Goal: Information Seeking & Learning: Learn about a topic

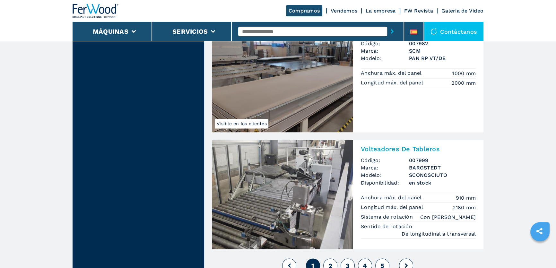
scroll to position [1371, 0]
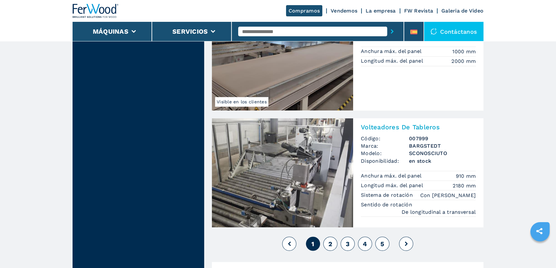
click at [333, 237] on button "2" at bounding box center [330, 244] width 14 height 14
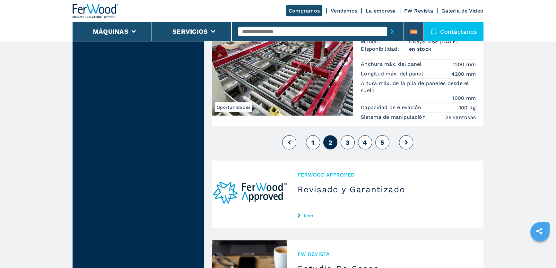
scroll to position [1400, 0]
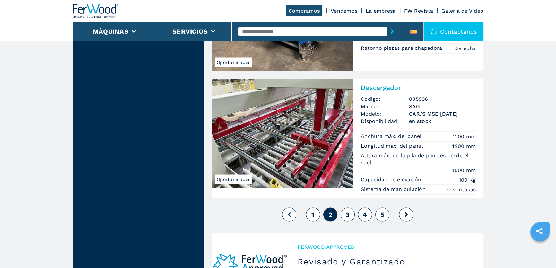
click at [350, 212] on button "3" at bounding box center [347, 214] width 14 height 14
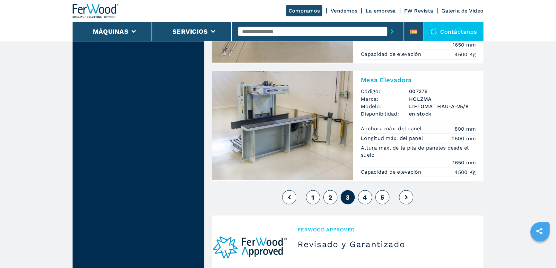
scroll to position [1459, 0]
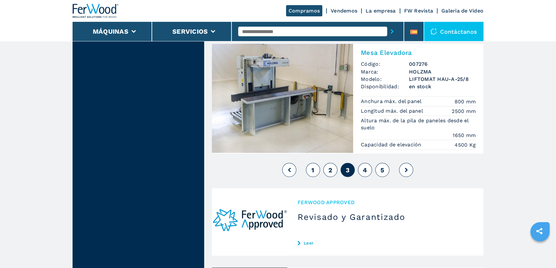
click at [366, 169] on span "4" at bounding box center [365, 170] width 4 height 8
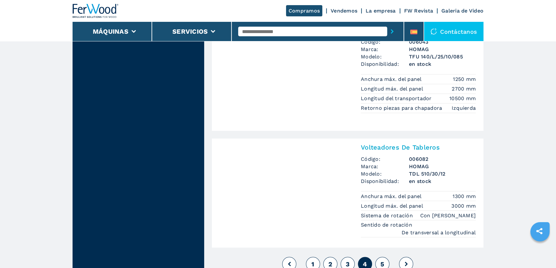
scroll to position [1400, 0]
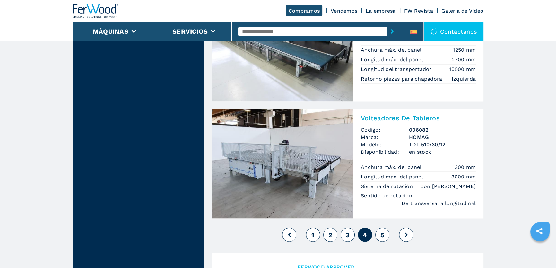
click at [383, 232] on span "5" at bounding box center [382, 235] width 4 height 8
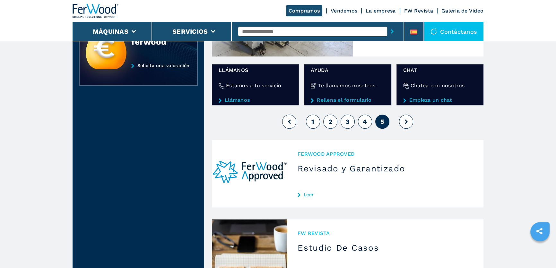
scroll to position [408, 0]
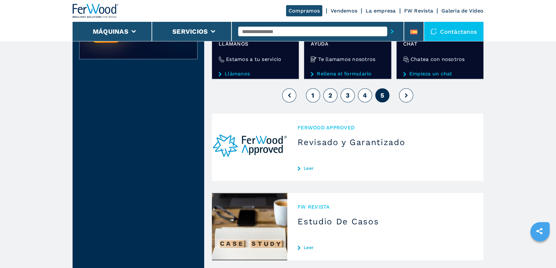
click at [403, 92] on button at bounding box center [406, 95] width 14 height 14
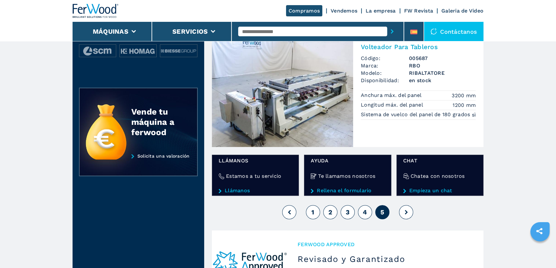
scroll to position [292, 0]
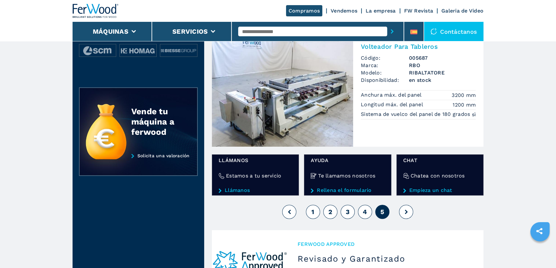
click at [406, 213] on icon at bounding box center [406, 212] width 3 height 4
click at [369, 213] on button "4" at bounding box center [365, 212] width 14 height 14
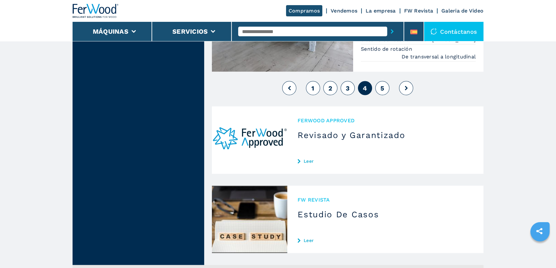
scroll to position [1546, 0]
click at [347, 89] on span "3" at bounding box center [348, 89] width 4 height 8
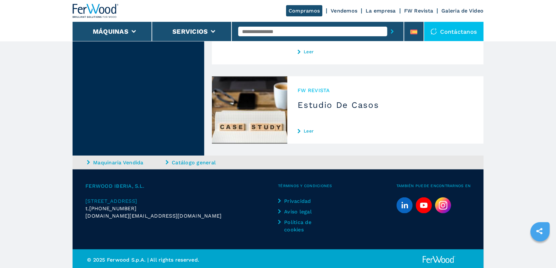
scroll to position [1533, 0]
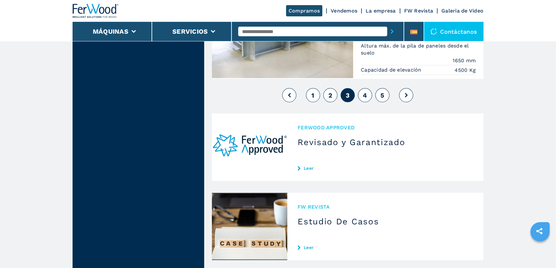
click at [332, 95] on span "2" at bounding box center [330, 95] width 4 height 8
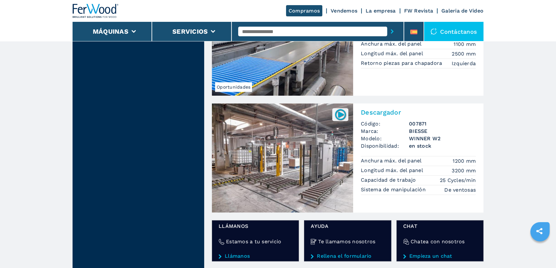
scroll to position [846, 0]
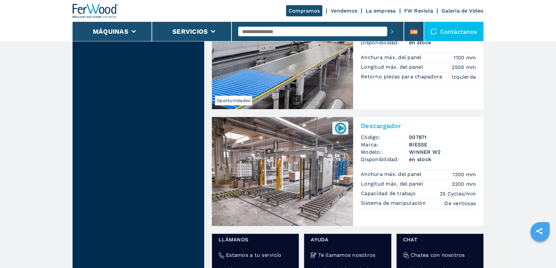
click at [310, 160] on img at bounding box center [282, 171] width 141 height 109
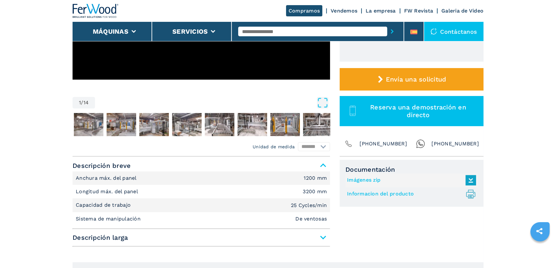
scroll to position [175, 0]
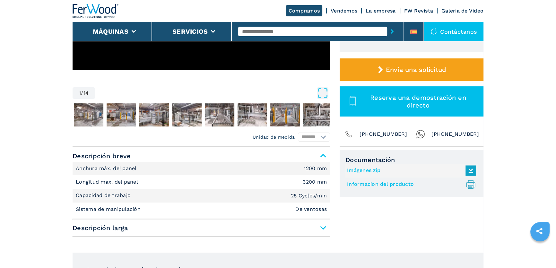
click at [382, 185] on link "Informacion del producto .prefix__st0{stroke-linecap:round;stroke-linejoin:roun…" at bounding box center [410, 184] width 126 height 11
click at [322, 227] on span "Descripción larga" at bounding box center [201, 228] width 257 height 12
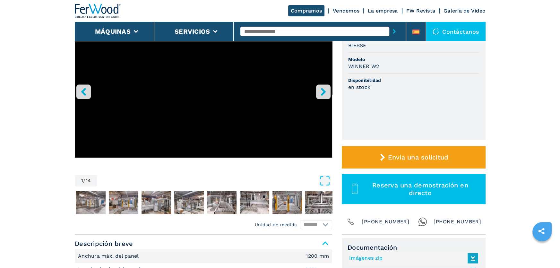
scroll to position [0, 0]
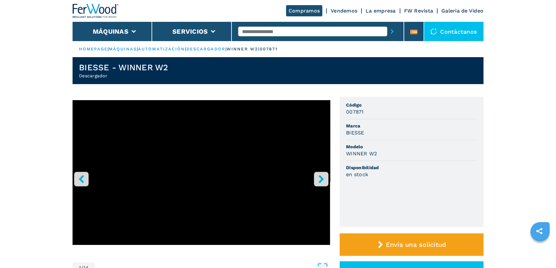
drag, startPoint x: 119, startPoint y: 33, endPoint x: 65, endPoint y: 41, distance: 54.8
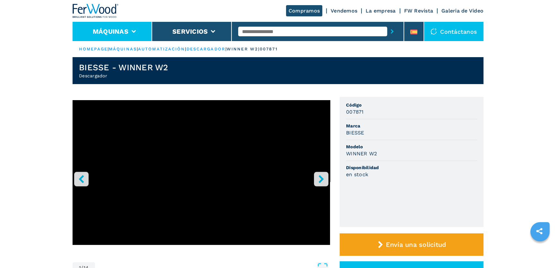
click at [116, 29] on button "Máquinas" at bounding box center [111, 32] width 36 height 8
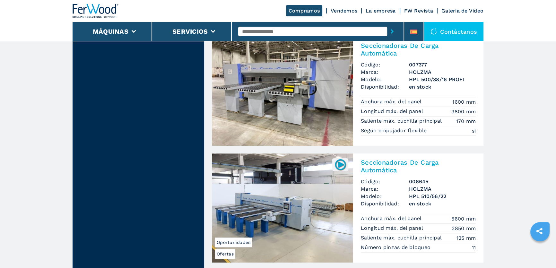
scroll to position [583, 0]
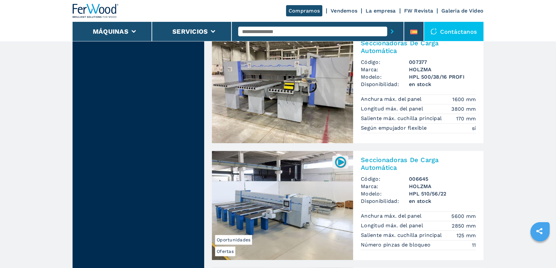
click at [276, 182] on img at bounding box center [282, 205] width 141 height 109
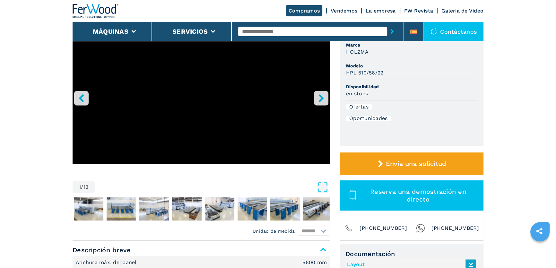
scroll to position [87, 0]
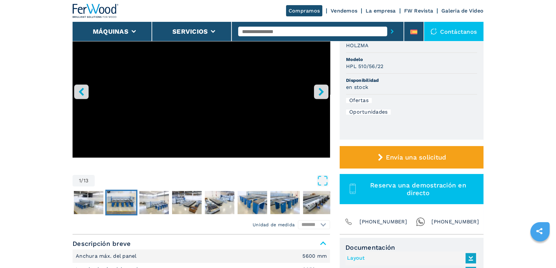
click at [125, 202] on img "Go to Slide 3" at bounding box center [122, 202] width 30 height 23
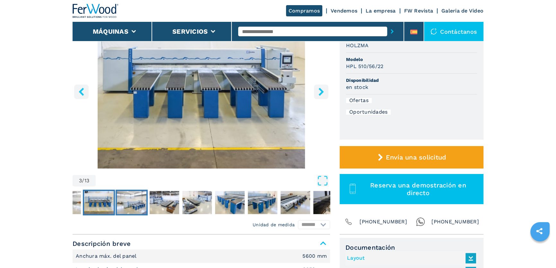
click at [131, 202] on img "Go to Slide 4" at bounding box center [132, 202] width 30 height 23
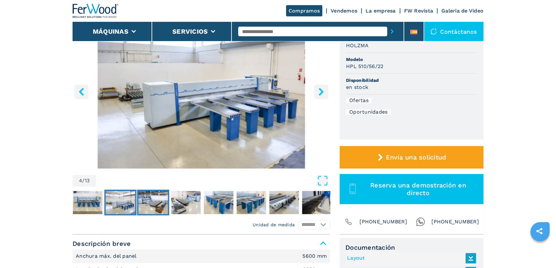
click at [151, 200] on img "Go to Slide 5" at bounding box center [153, 202] width 30 height 23
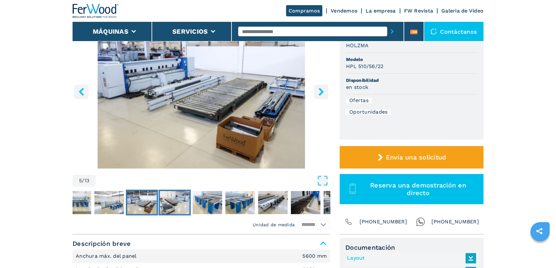
click at [167, 198] on img "Go to Slide 6" at bounding box center [175, 202] width 30 height 23
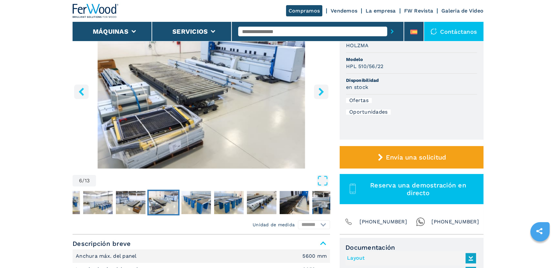
click at [176, 197] on img "Go to Slide 6" at bounding box center [164, 202] width 30 height 23
click at [200, 200] on img "Go to Slide 7" at bounding box center [196, 202] width 30 height 23
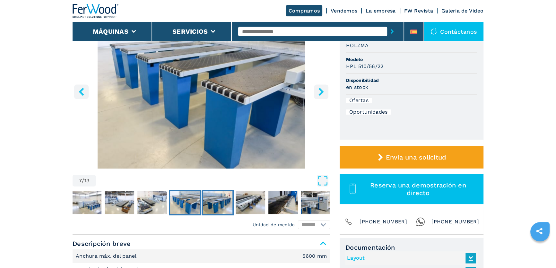
click at [219, 201] on img "Go to Slide 8" at bounding box center [218, 202] width 30 height 23
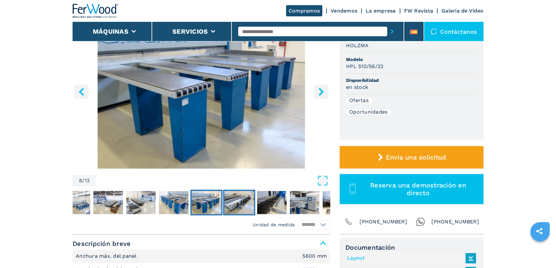
click at [238, 201] on img "Go to Slide 9" at bounding box center [239, 202] width 30 height 23
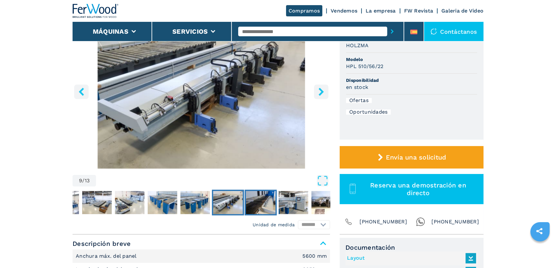
click at [265, 205] on img "Go to Slide 10" at bounding box center [261, 202] width 30 height 23
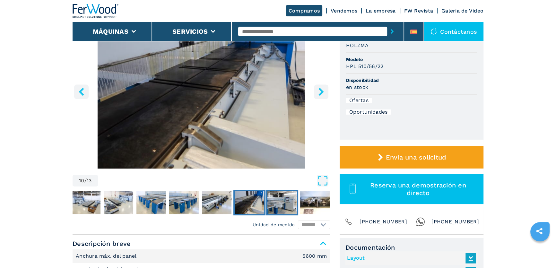
click at [284, 204] on img "Go to Slide 11" at bounding box center [282, 202] width 30 height 23
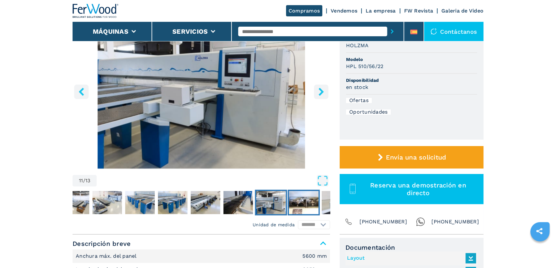
click at [305, 203] on img "Go to Slide 12" at bounding box center [304, 202] width 30 height 23
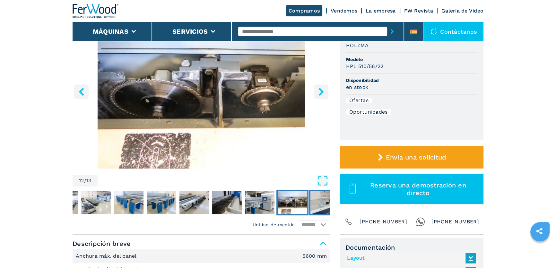
click at [316, 200] on img "Go to Slide 13" at bounding box center [325, 202] width 30 height 23
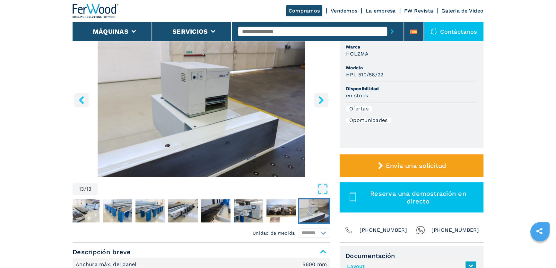
scroll to position [58, 0]
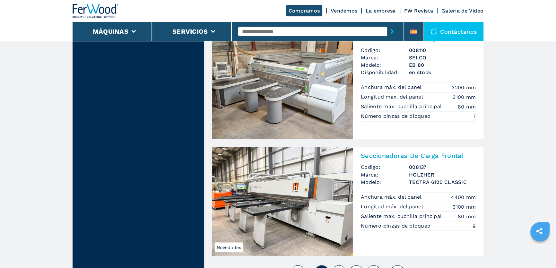
scroll to position [1429, 0]
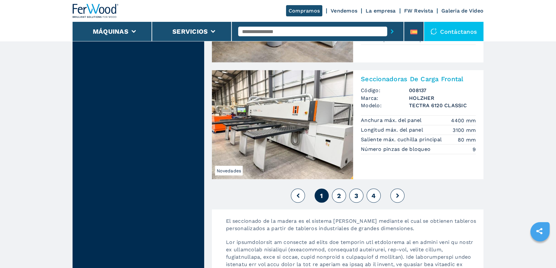
click at [327, 196] on button "1" at bounding box center [321, 195] width 14 height 14
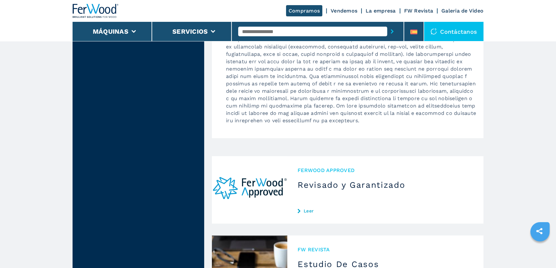
scroll to position [1459, 0]
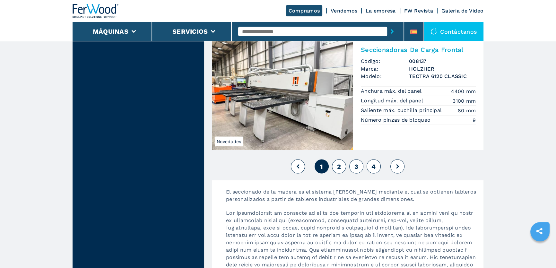
click at [340, 165] on span "2" at bounding box center [339, 166] width 4 height 8
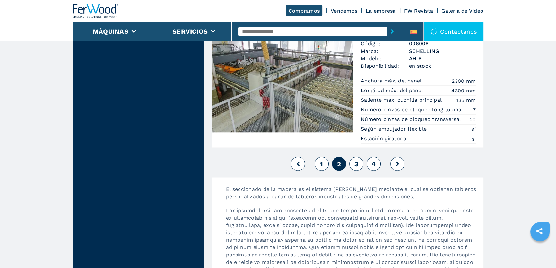
scroll to position [1488, 0]
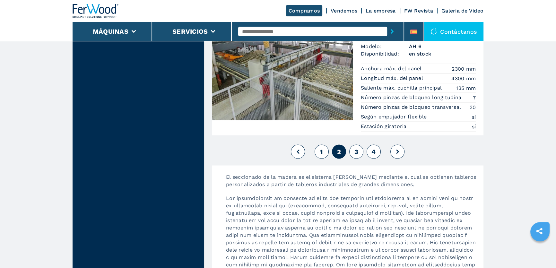
click at [356, 151] on span "3" at bounding box center [356, 152] width 4 height 8
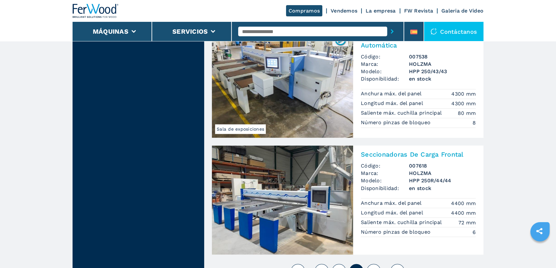
scroll to position [1429, 0]
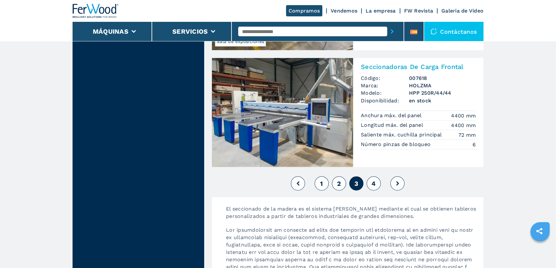
click at [372, 183] on span "4" at bounding box center [373, 183] width 4 height 8
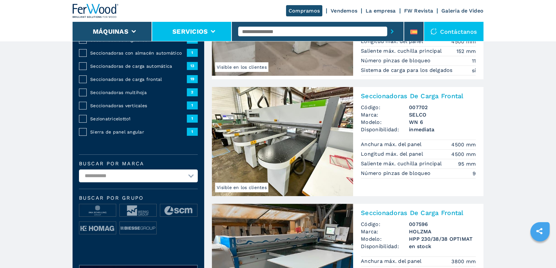
scroll to position [116, 0]
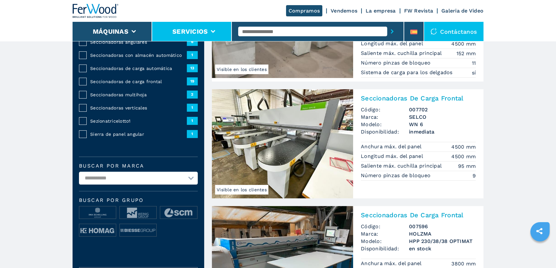
click at [215, 30] on li "Servicios" at bounding box center [192, 31] width 80 height 19
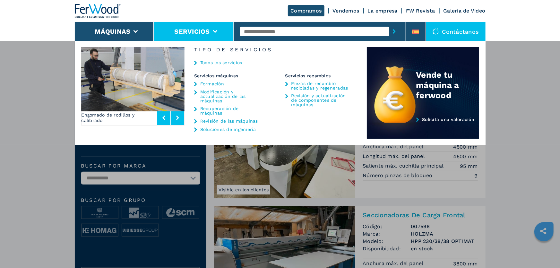
click at [12, 111] on div "Máquinas Canteadoras Escuadradoras Centro de mecanizado cnc Taladro y clavijado…" at bounding box center [280, 175] width 560 height 268
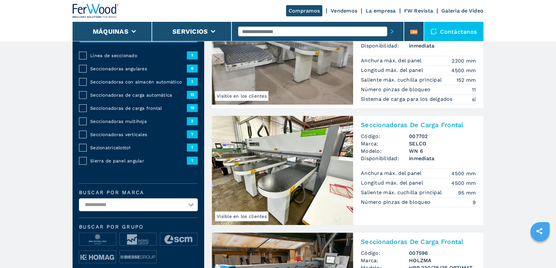
scroll to position [58, 0]
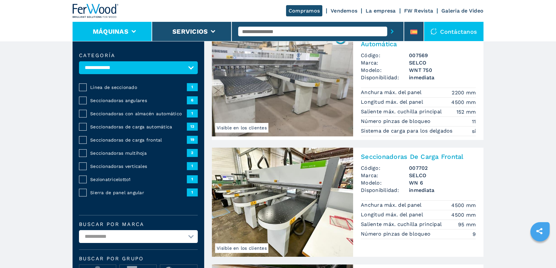
click at [136, 31] on li "Máquinas" at bounding box center [113, 31] width 80 height 19
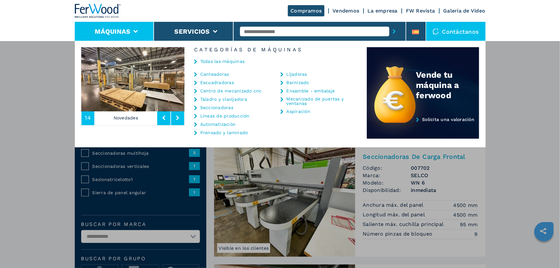
click at [136, 31] on icon at bounding box center [135, 31] width 4 height 3
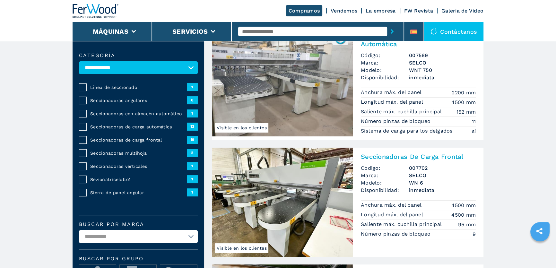
click at [194, 63] on select "**********" at bounding box center [138, 67] width 119 height 13
select select "**********"
click at [79, 61] on select "**********" at bounding box center [138, 67] width 119 height 13
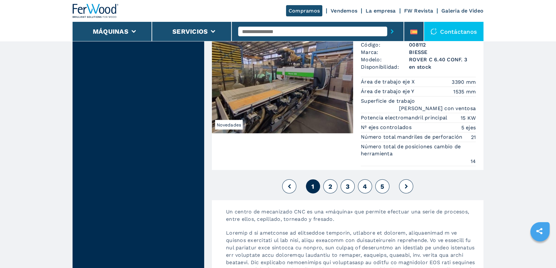
scroll to position [1779, 0]
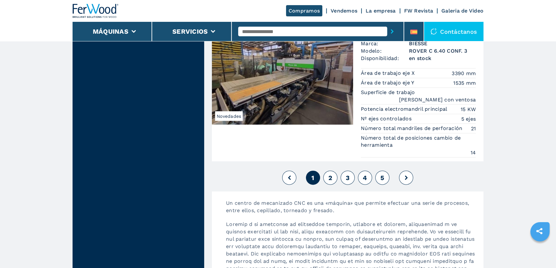
click at [326, 171] on button "2" at bounding box center [330, 178] width 14 height 14
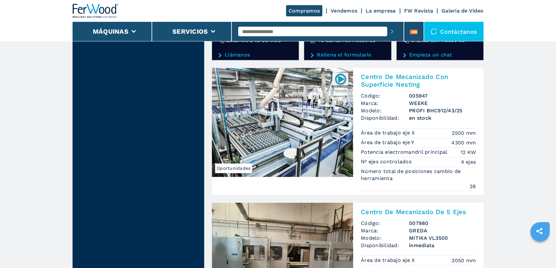
scroll to position [1371, 0]
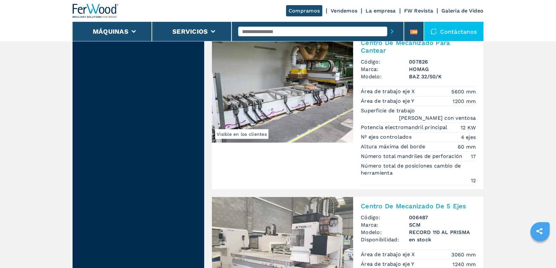
scroll to position [1721, 0]
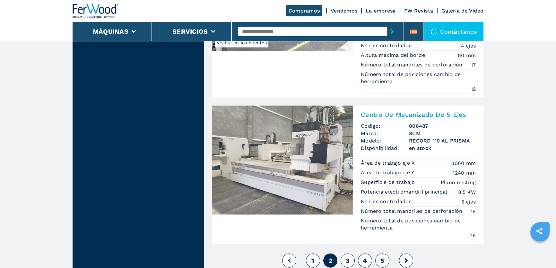
click at [345, 254] on button "3" at bounding box center [347, 261] width 14 height 14
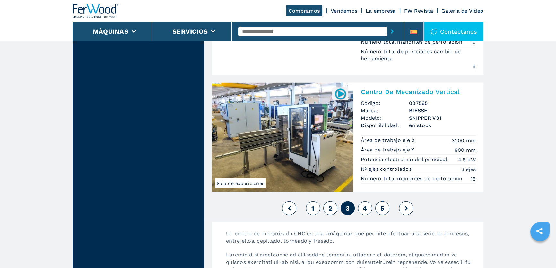
scroll to position [1779, 0]
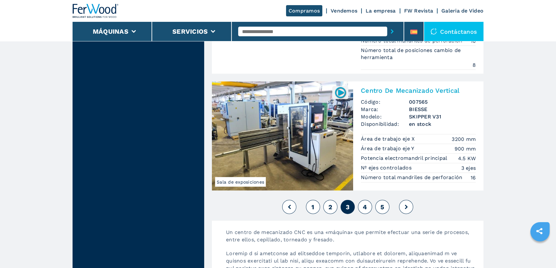
click at [364, 203] on span "4" at bounding box center [365, 207] width 4 height 8
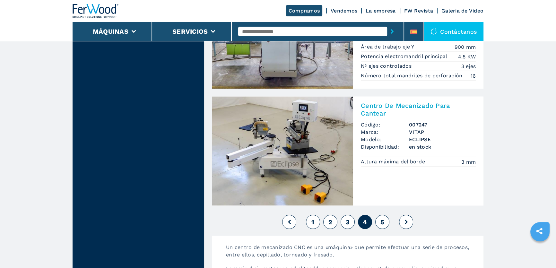
scroll to position [1633, 0]
click at [384, 218] on span "5" at bounding box center [382, 222] width 4 height 8
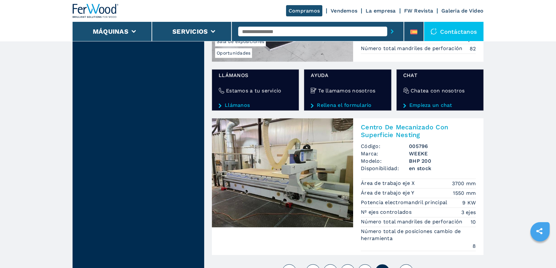
scroll to position [1167, 0]
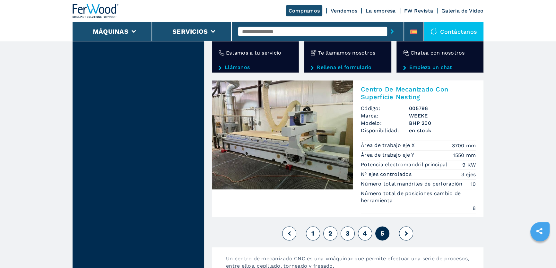
click at [403, 226] on button at bounding box center [406, 233] width 14 height 14
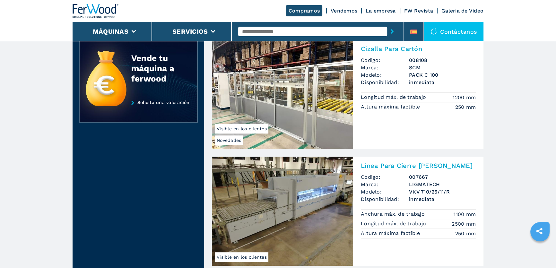
scroll to position [292, 0]
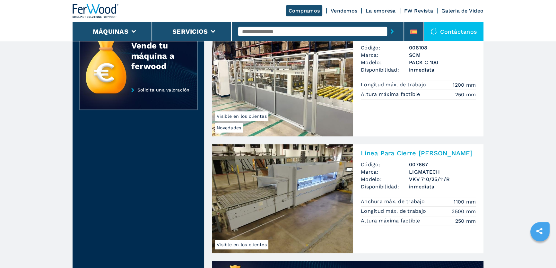
click at [285, 86] on img at bounding box center [282, 81] width 141 height 109
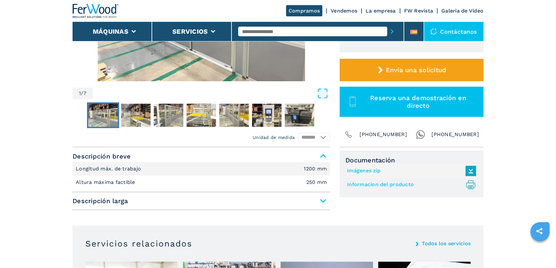
scroll to position [175, 0]
click at [372, 183] on link "Informacion del producto .prefix__st0{stroke-linecap:round;stroke-linejoin:roun…" at bounding box center [410, 184] width 126 height 11
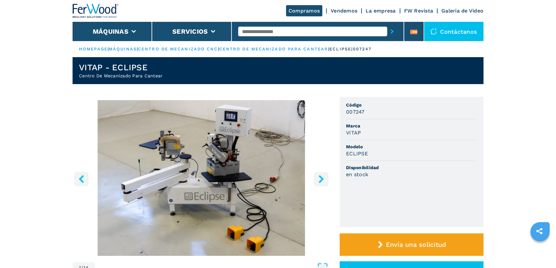
click at [319, 182] on icon "right-button" at bounding box center [320, 179] width 5 height 8
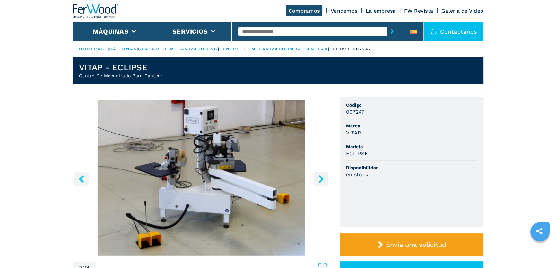
click at [319, 182] on icon "right-button" at bounding box center [320, 179] width 5 height 8
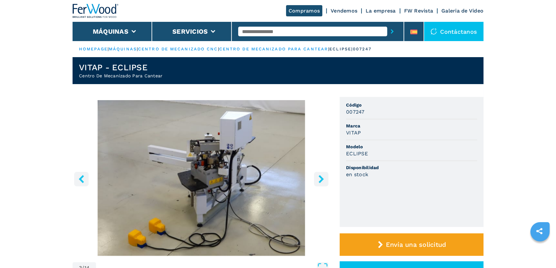
click at [319, 182] on icon "right-button" at bounding box center [320, 179] width 5 height 8
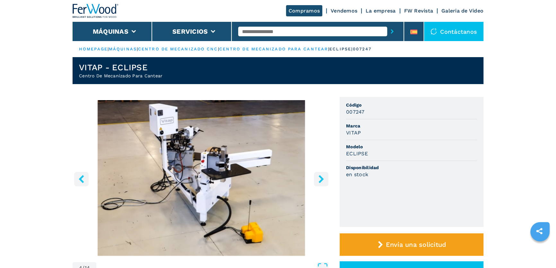
click at [319, 182] on icon "right-button" at bounding box center [320, 179] width 5 height 8
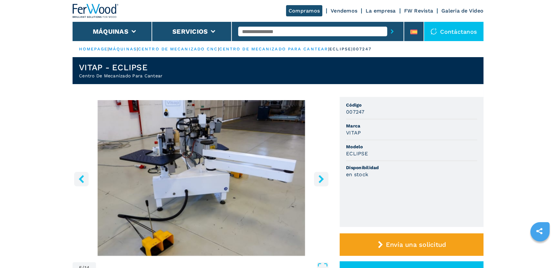
click at [320, 179] on icon "right-button" at bounding box center [321, 179] width 8 height 8
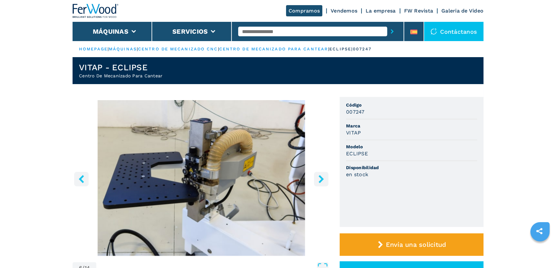
click at [318, 179] on icon "right-button" at bounding box center [321, 179] width 8 height 8
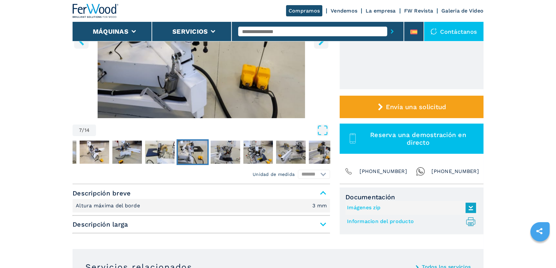
scroll to position [146, 0]
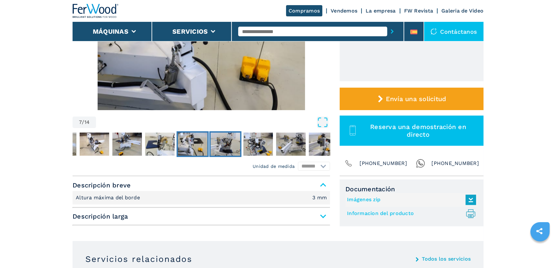
click at [228, 148] on img "Go to Slide 8" at bounding box center [226, 144] width 30 height 23
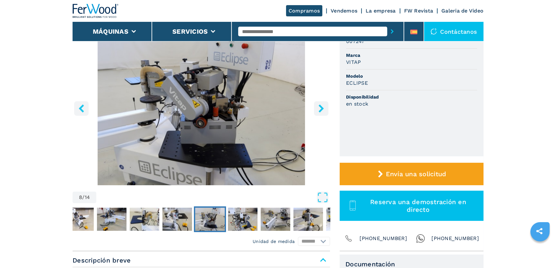
scroll to position [58, 0]
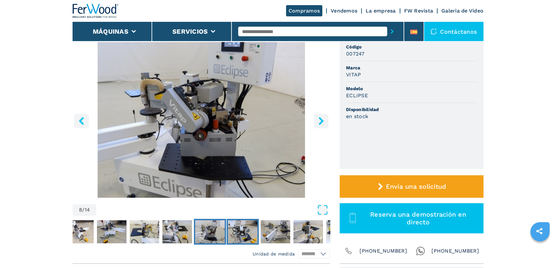
click at [238, 222] on img "Go to Slide 9" at bounding box center [243, 231] width 30 height 23
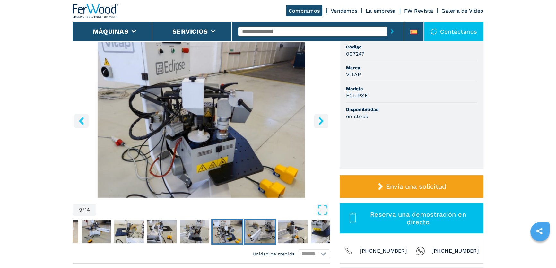
click at [255, 225] on img "Go to Slide 10" at bounding box center [260, 231] width 30 height 23
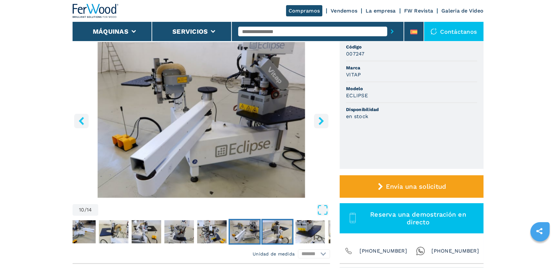
click at [272, 229] on img "Go to Slide 11" at bounding box center [277, 231] width 30 height 23
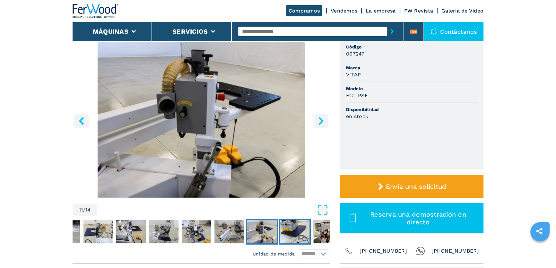
click at [292, 229] on img "Go to Slide 12" at bounding box center [295, 231] width 30 height 23
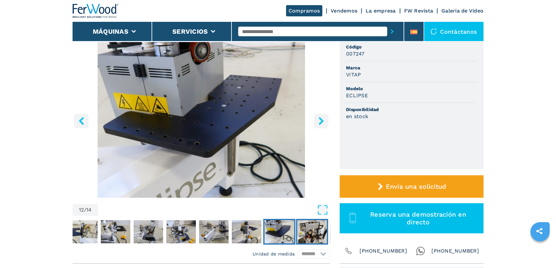
click at [307, 228] on img "Go to Slide 13" at bounding box center [312, 231] width 30 height 23
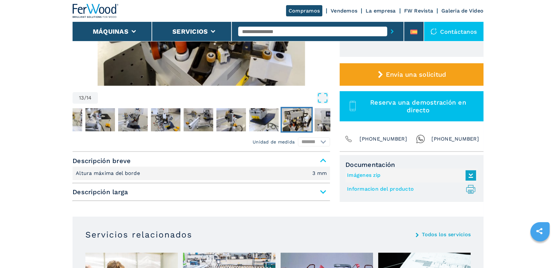
scroll to position [87, 0]
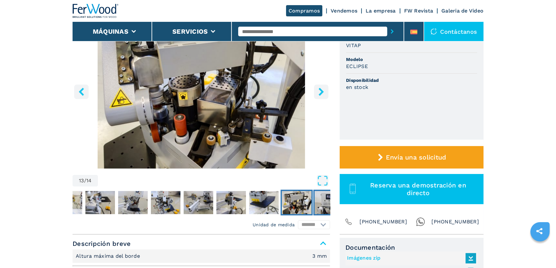
click at [320, 205] on img "Go to Slide 14" at bounding box center [329, 202] width 30 height 23
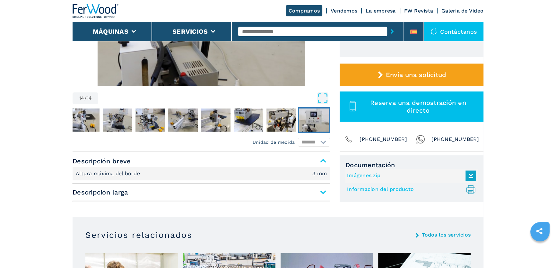
scroll to position [175, 0]
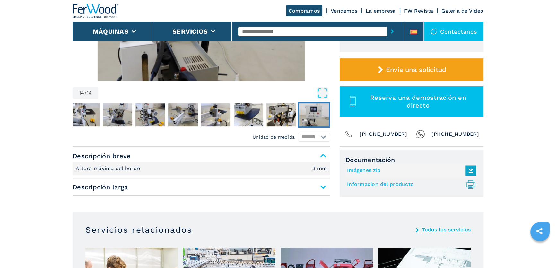
click at [212, 188] on span "Descripción larga" at bounding box center [201, 187] width 257 height 12
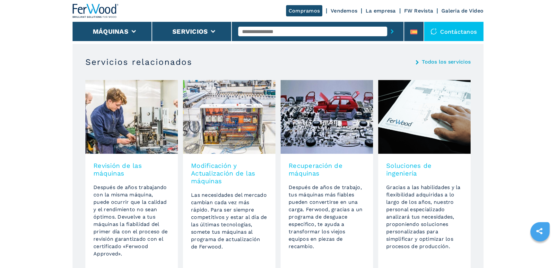
scroll to position [496, 0]
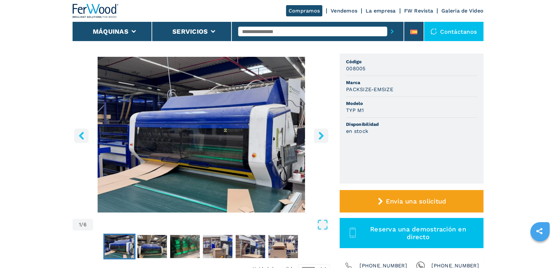
scroll to position [58, 0]
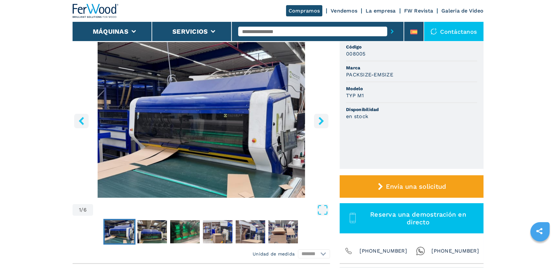
click at [325, 122] on button "right-button" at bounding box center [321, 121] width 14 height 14
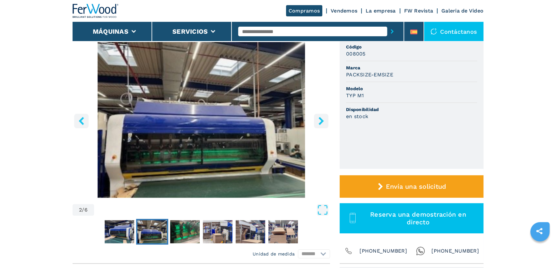
click at [324, 122] on icon "right-button" at bounding box center [321, 121] width 8 height 8
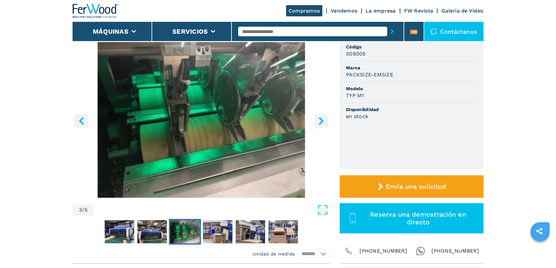
click at [324, 122] on icon "right-button" at bounding box center [321, 121] width 8 height 8
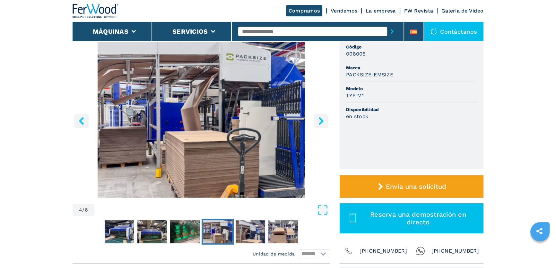
click at [321, 121] on icon "right-button" at bounding box center [321, 121] width 8 height 8
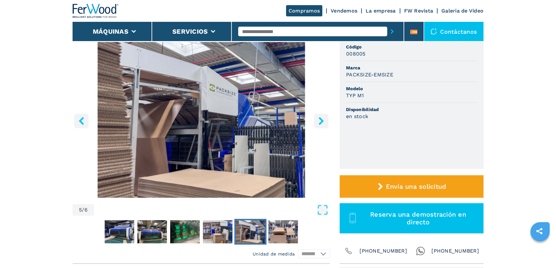
click at [321, 121] on icon "right-button" at bounding box center [321, 121] width 8 height 8
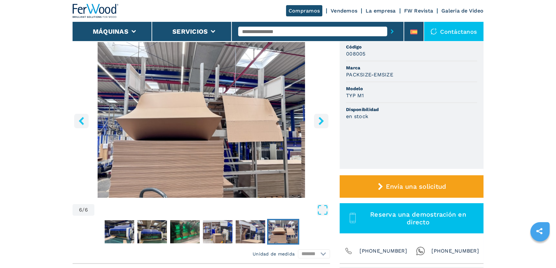
click at [321, 121] on icon "right-button" at bounding box center [321, 121] width 8 height 8
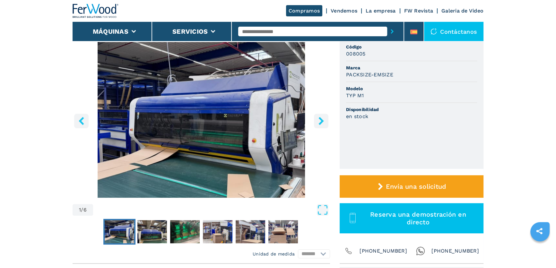
click at [321, 121] on icon "right-button" at bounding box center [321, 121] width 8 height 8
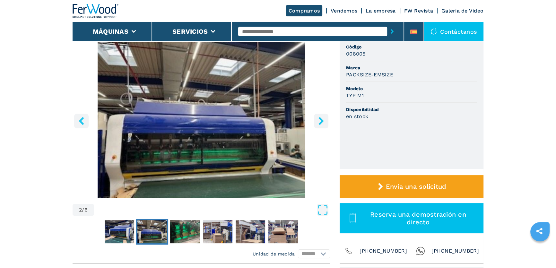
click at [321, 121] on icon "right-button" at bounding box center [321, 121] width 8 height 8
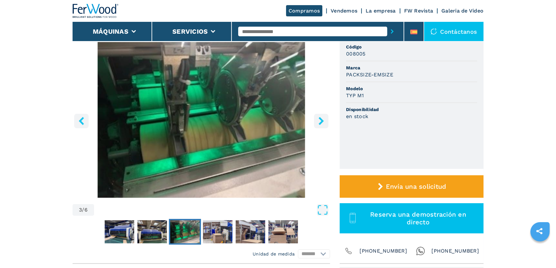
click at [321, 121] on icon "right-button" at bounding box center [321, 121] width 8 height 8
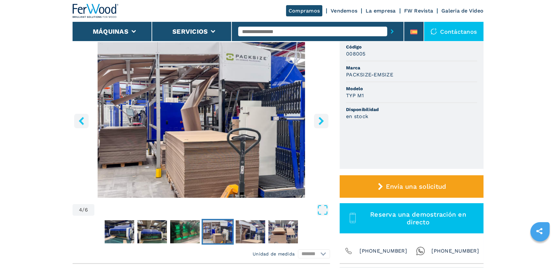
click at [321, 121] on icon "right-button" at bounding box center [321, 121] width 8 height 8
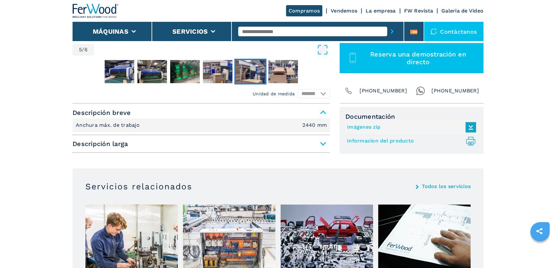
scroll to position [204, 0]
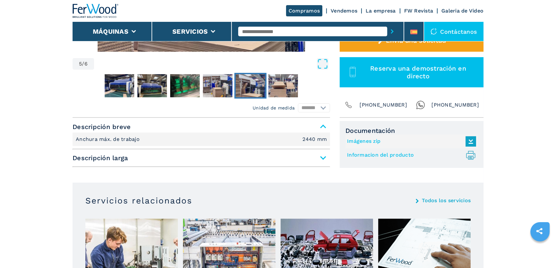
click at [322, 155] on span "Descripción larga" at bounding box center [201, 158] width 257 height 12
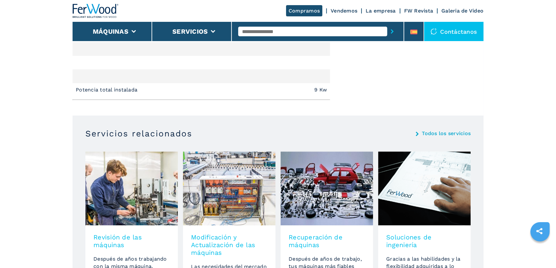
scroll to position [408, 0]
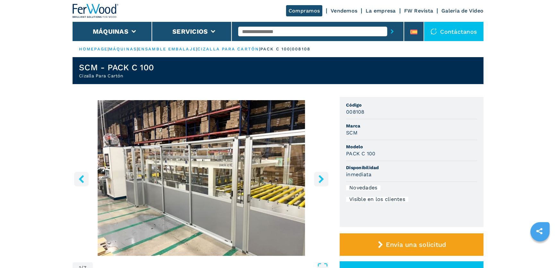
click at [324, 181] on icon "right-button" at bounding box center [321, 179] width 8 height 8
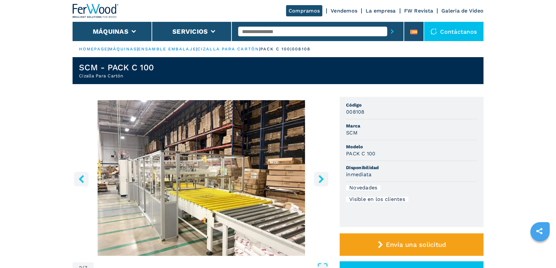
click at [325, 180] on button "right-button" at bounding box center [321, 179] width 14 height 14
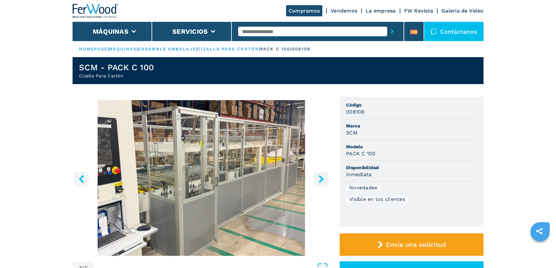
click at [324, 180] on icon "right-button" at bounding box center [321, 179] width 8 height 8
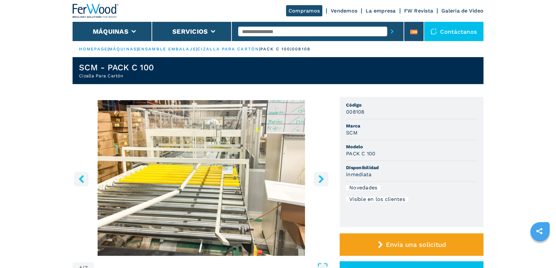
click at [320, 178] on icon "right-button" at bounding box center [321, 179] width 8 height 8
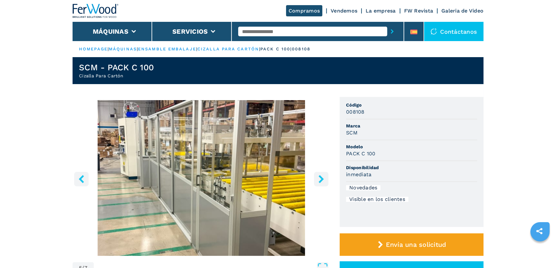
click at [320, 178] on icon "right-button" at bounding box center [321, 179] width 8 height 8
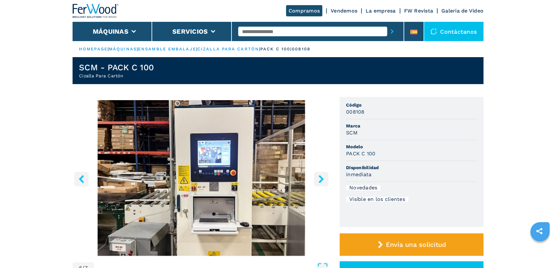
click at [320, 178] on icon "right-button" at bounding box center [321, 179] width 8 height 8
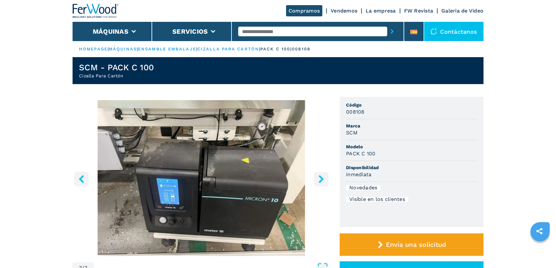
click at [320, 178] on icon "right-button" at bounding box center [321, 179] width 8 height 8
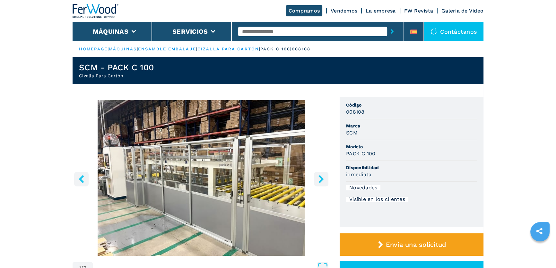
click at [320, 178] on icon "right-button" at bounding box center [321, 179] width 8 height 8
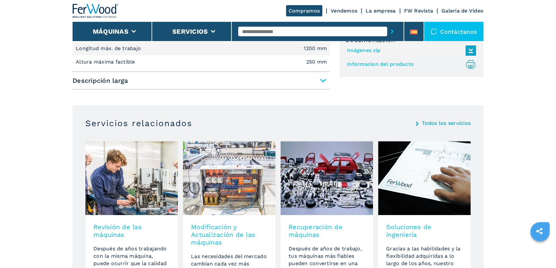
scroll to position [204, 0]
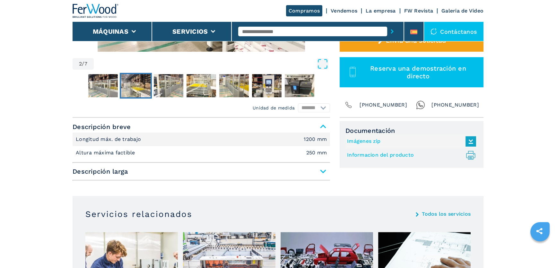
click at [378, 156] on link "Informacion del producto .prefix__st0{stroke-linecap:round;stroke-linejoin:roun…" at bounding box center [410, 155] width 126 height 11
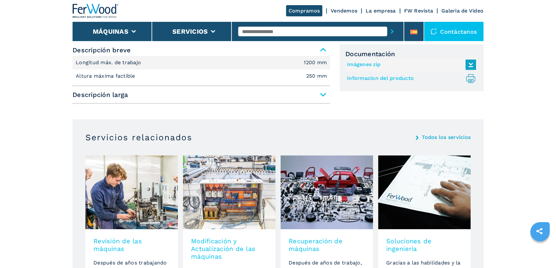
scroll to position [379, 0]
